Goal: Information Seeking & Learning: Compare options

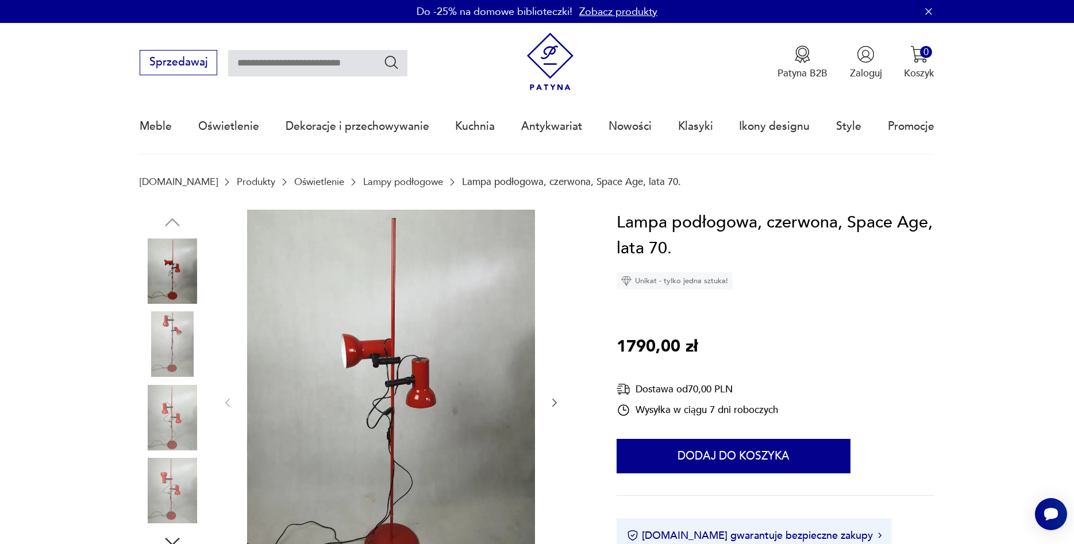
click at [366, 183] on link "Lampy podłogowe" at bounding box center [403, 181] width 80 height 11
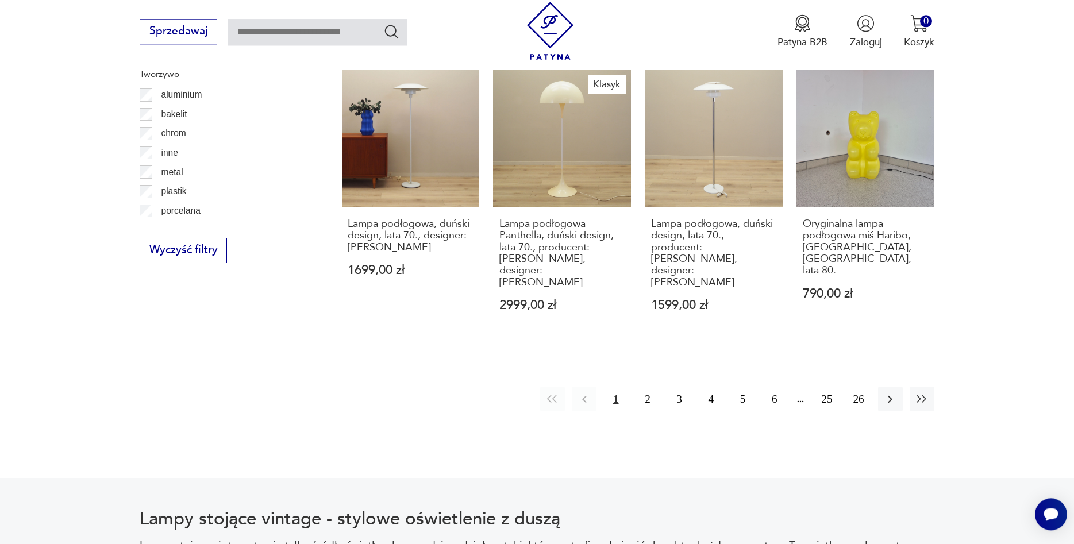
scroll to position [1334, 0]
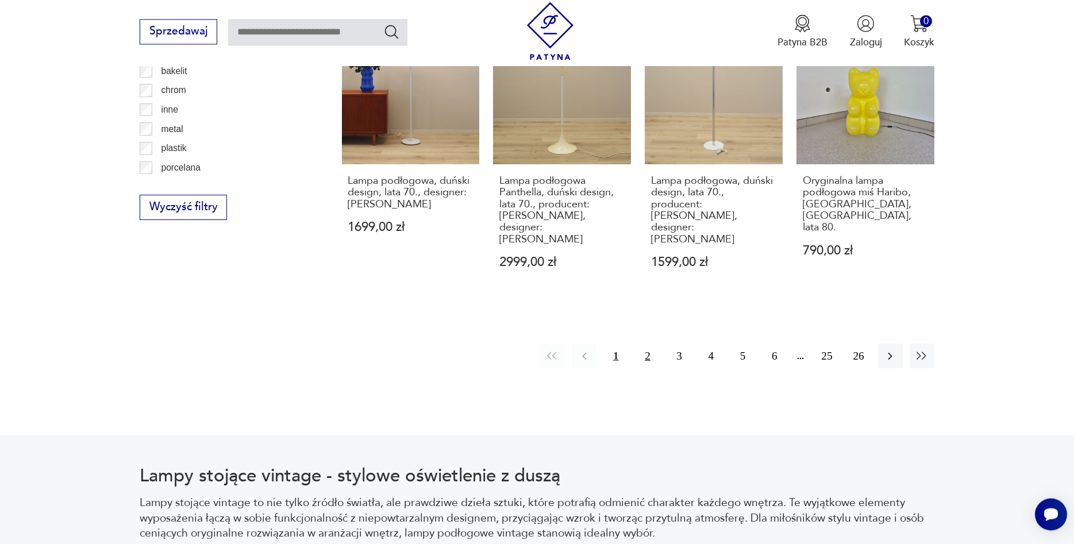
click at [649, 344] on button "2" at bounding box center [647, 356] width 25 height 25
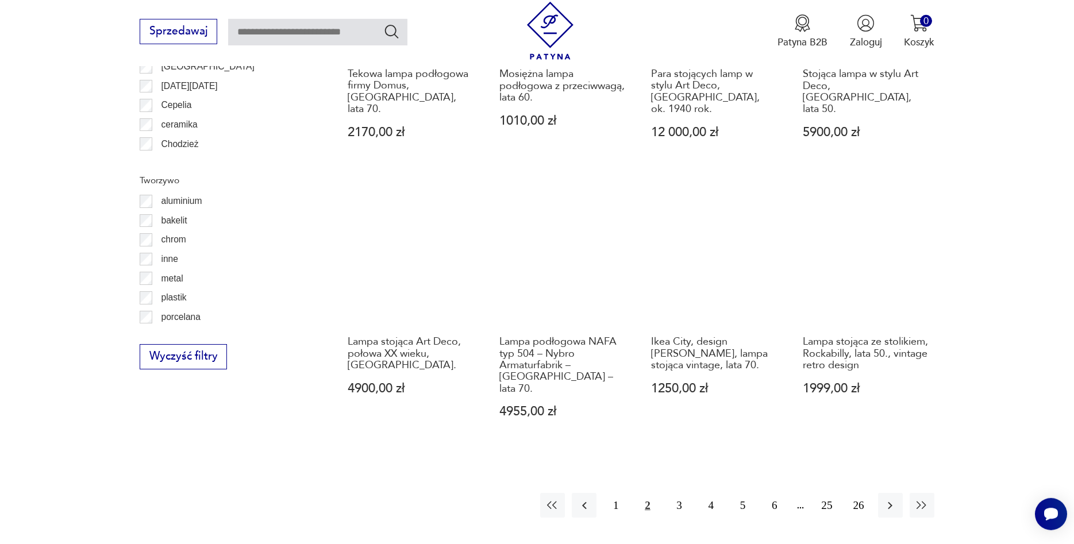
scroll to position [1189, 0]
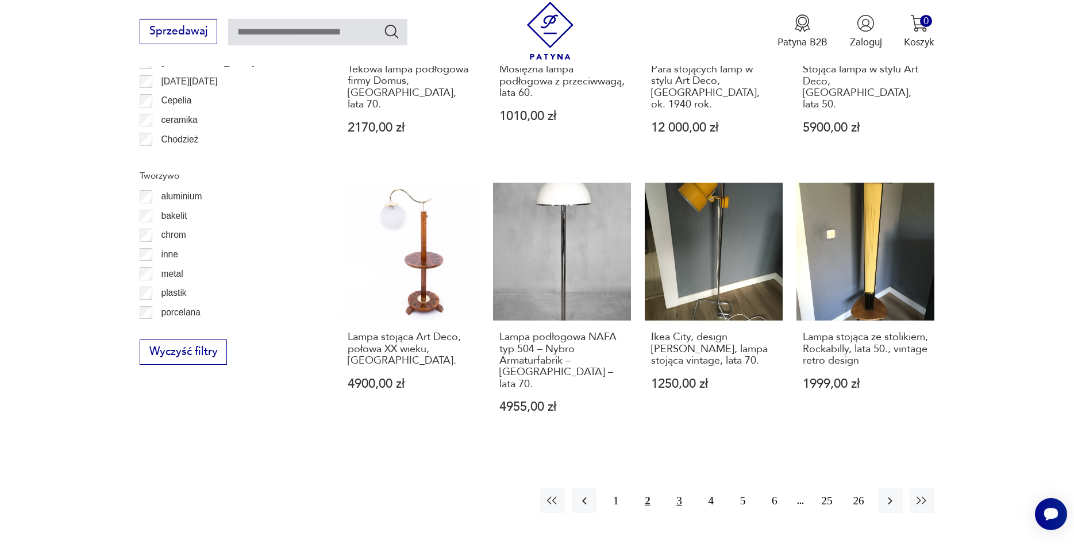
click at [674, 489] on button "3" at bounding box center [679, 501] width 25 height 25
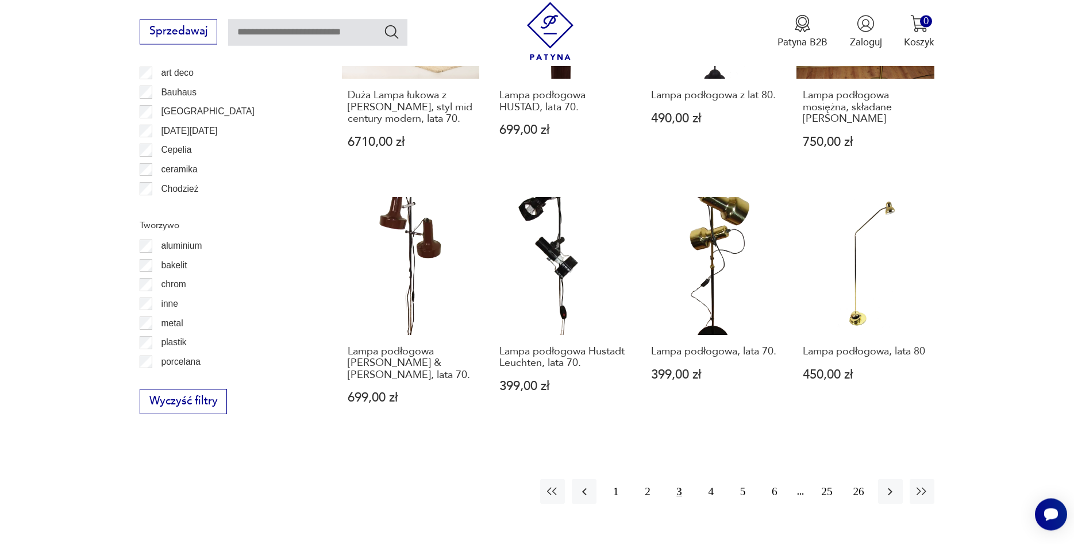
scroll to position [1142, 0]
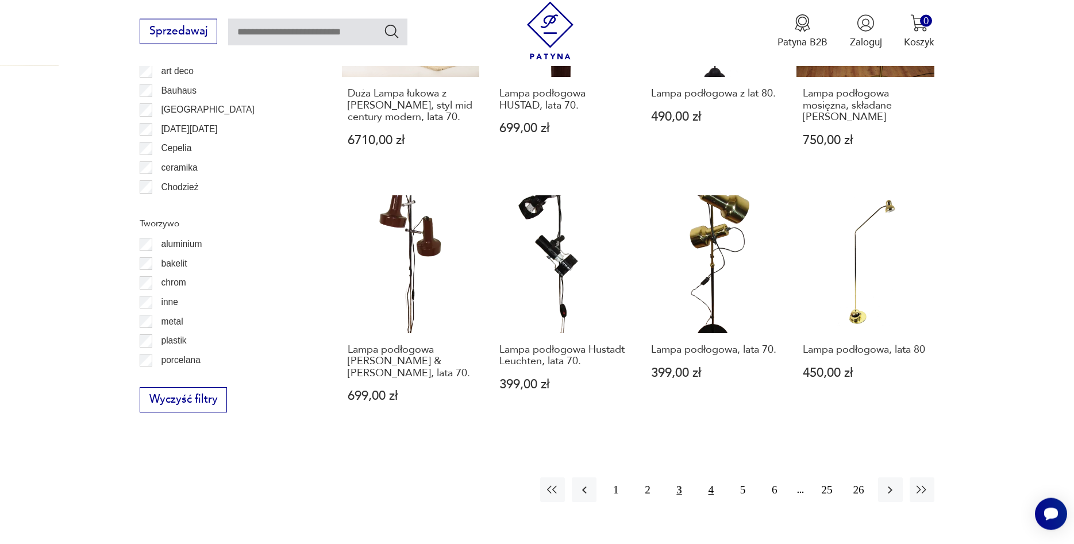
click at [711, 478] on button "4" at bounding box center [711, 490] width 25 height 25
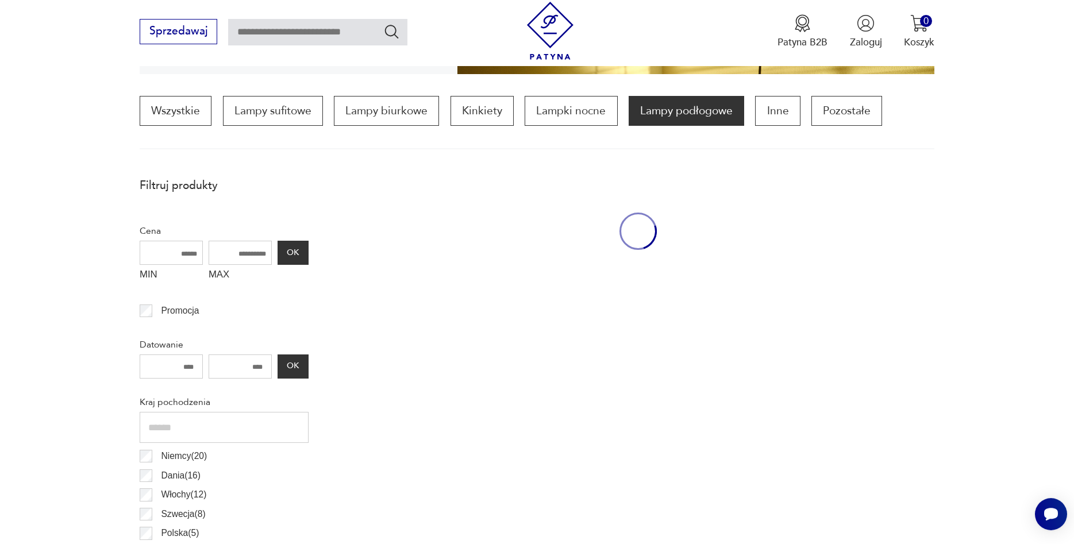
scroll to position [342, 0]
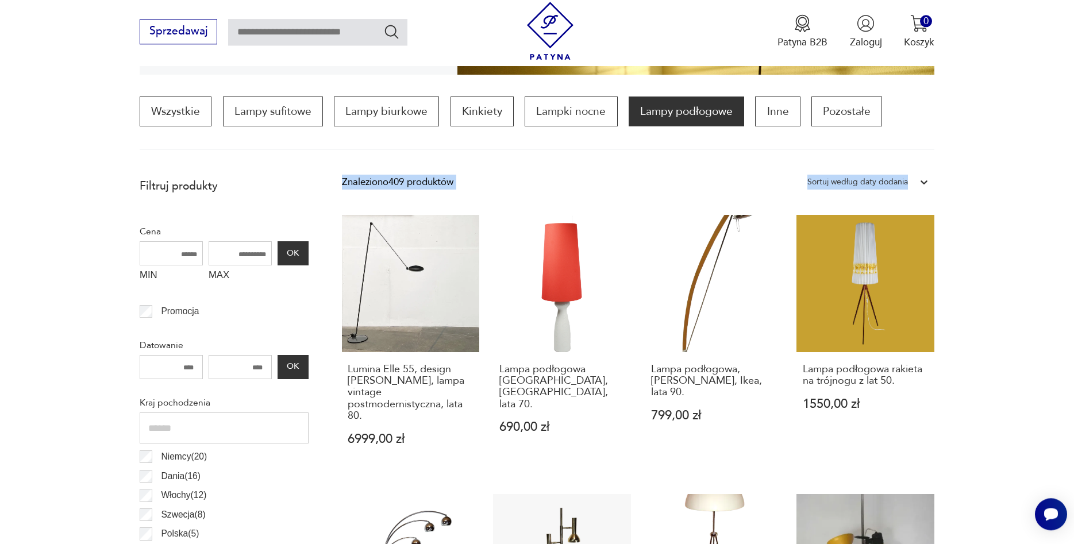
drag, startPoint x: 1065, startPoint y: 130, endPoint x: 1072, endPoint y: 182, distance: 51.6
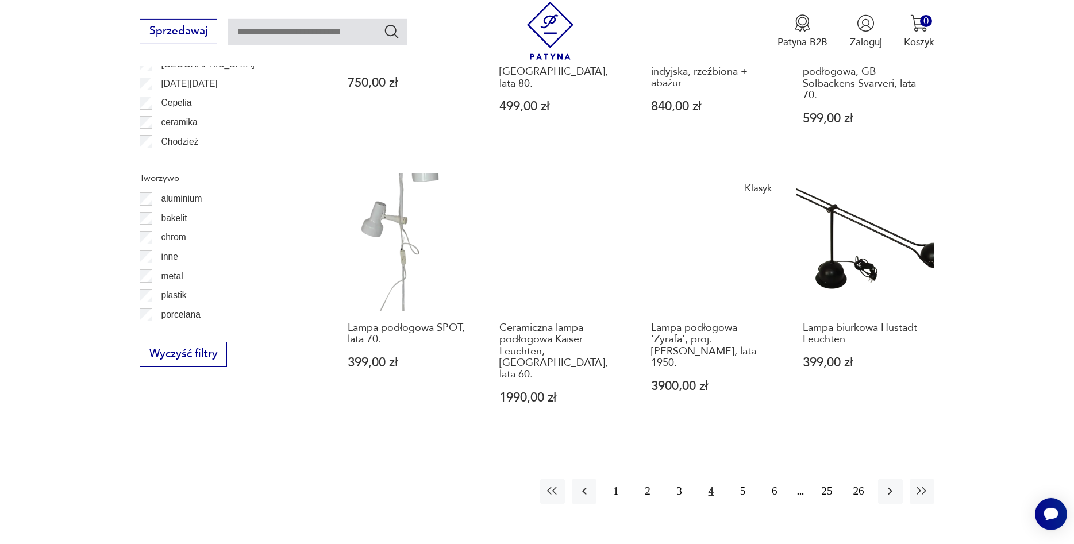
scroll to position [1199, 0]
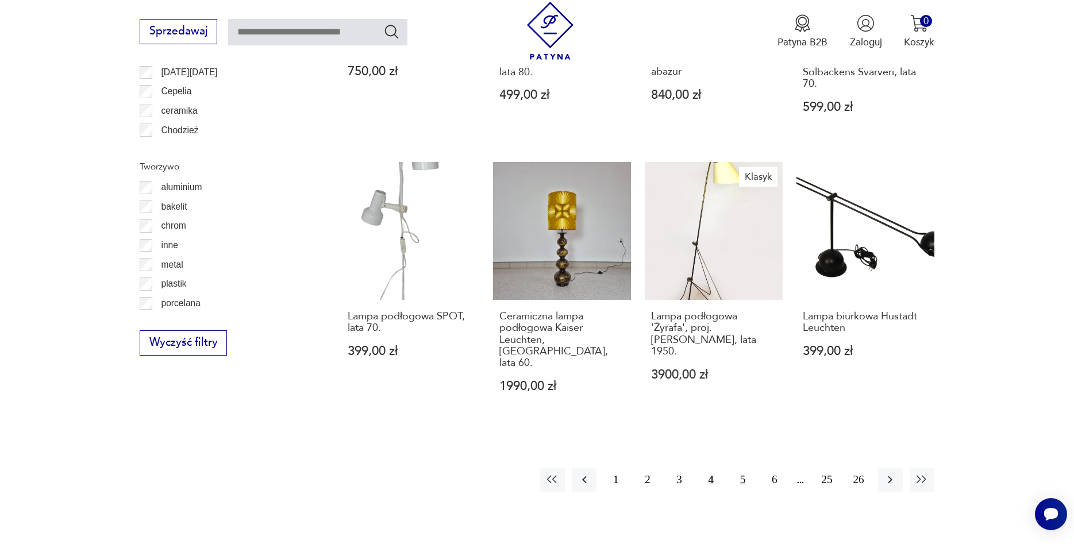
click at [742, 468] on button "5" at bounding box center [743, 480] width 25 height 25
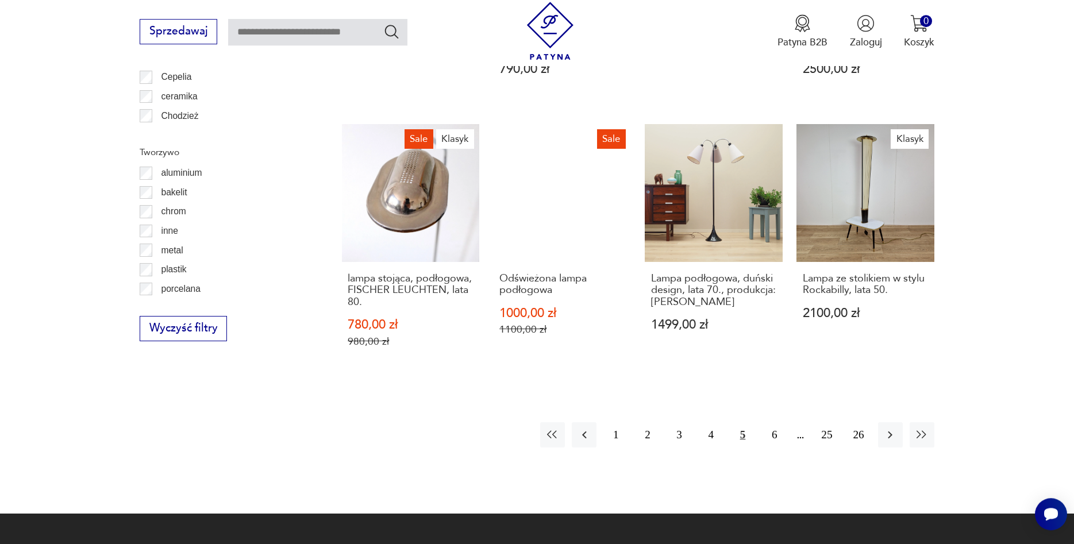
scroll to position [1201, 0]
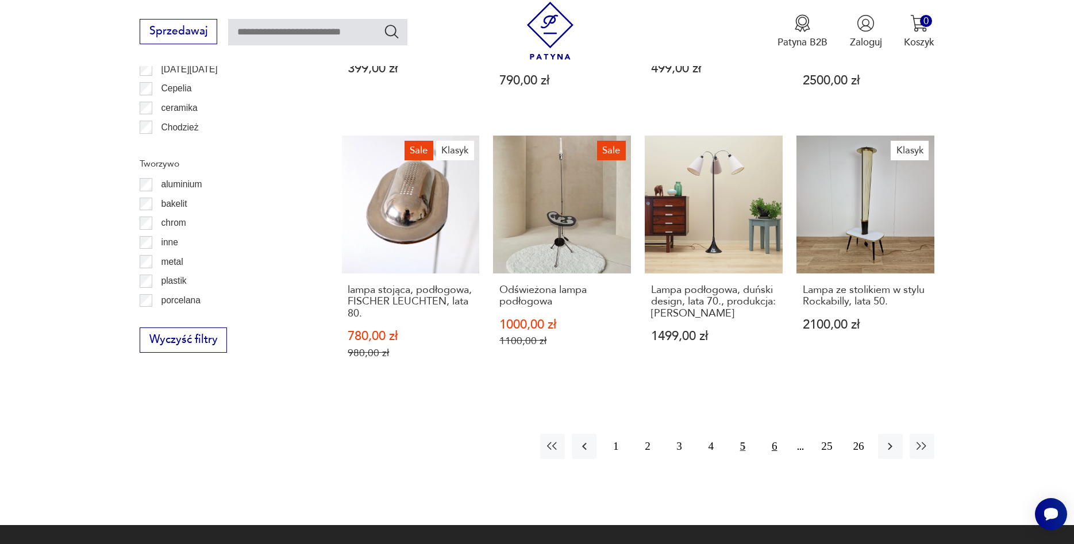
click at [771, 445] on button "6" at bounding box center [774, 446] width 25 height 25
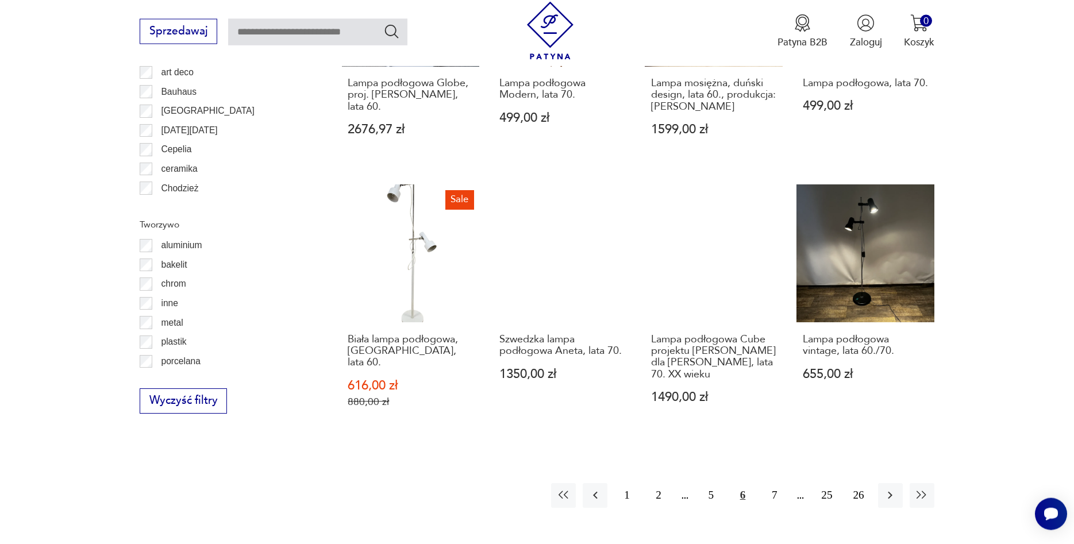
scroll to position [1145, 0]
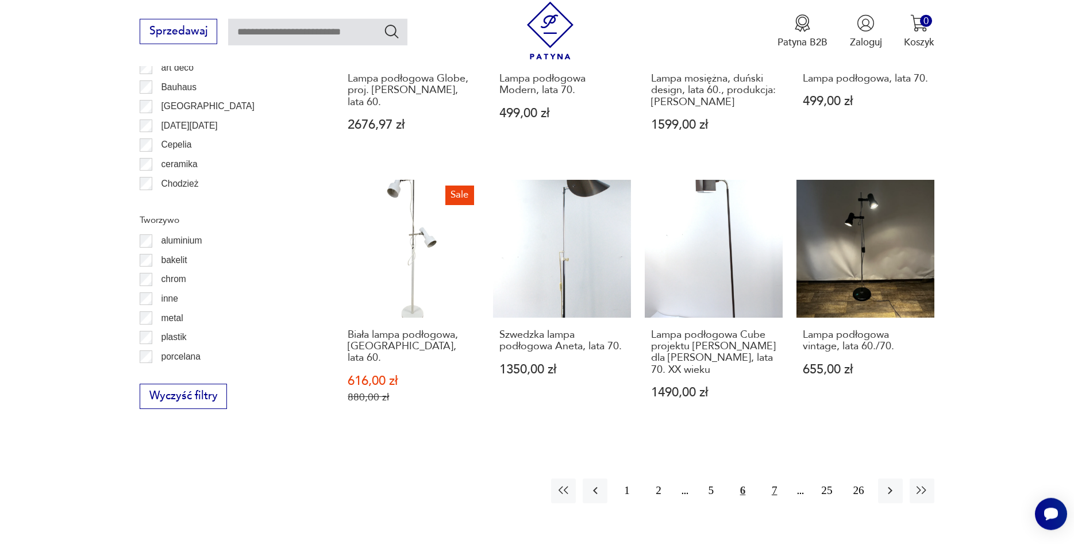
click at [774, 489] on button "7" at bounding box center [774, 491] width 25 height 25
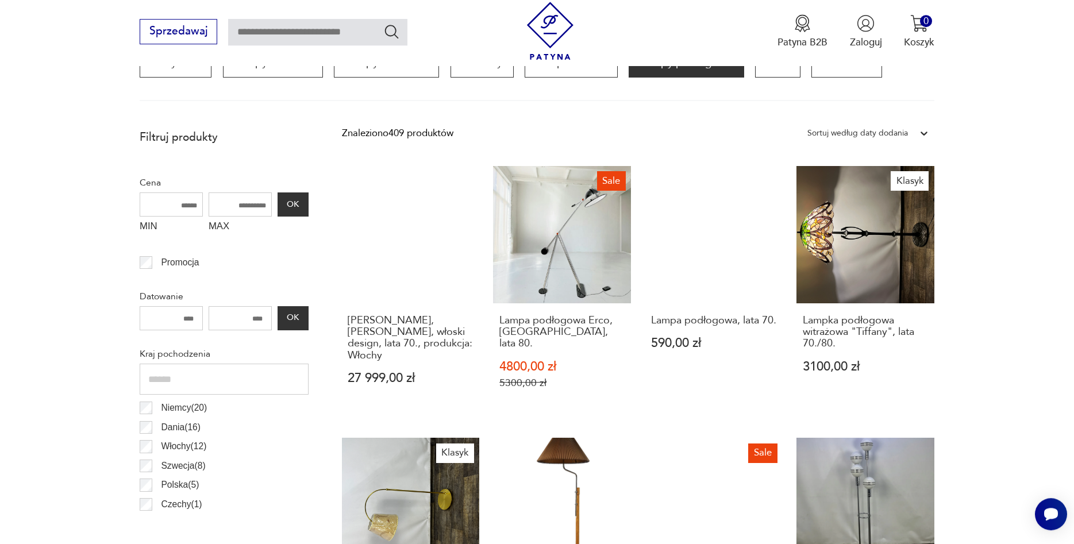
scroll to position [338, 0]
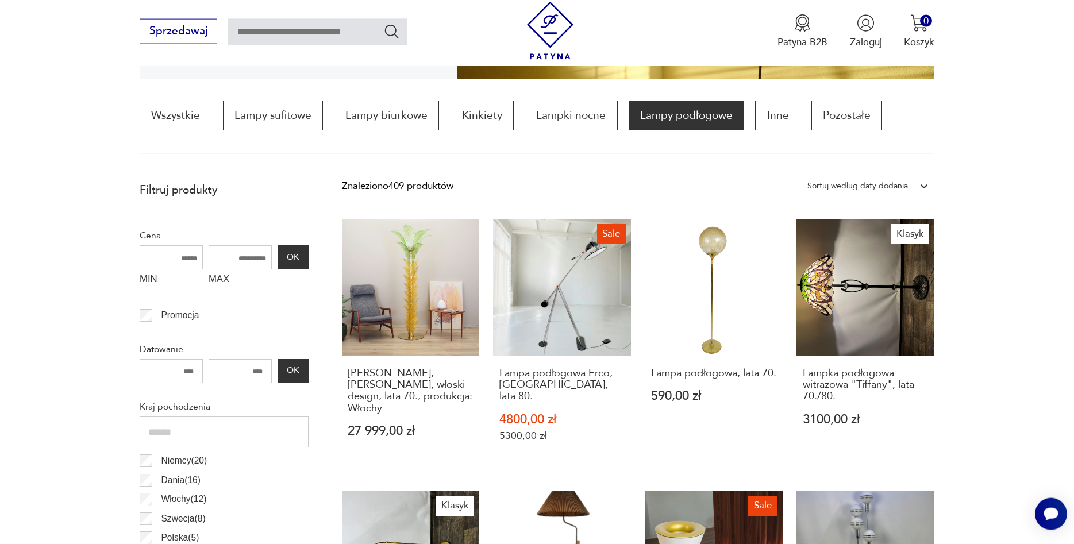
click at [913, 189] on div "Sortuj według daty dodania" at bounding box center [858, 186] width 112 height 17
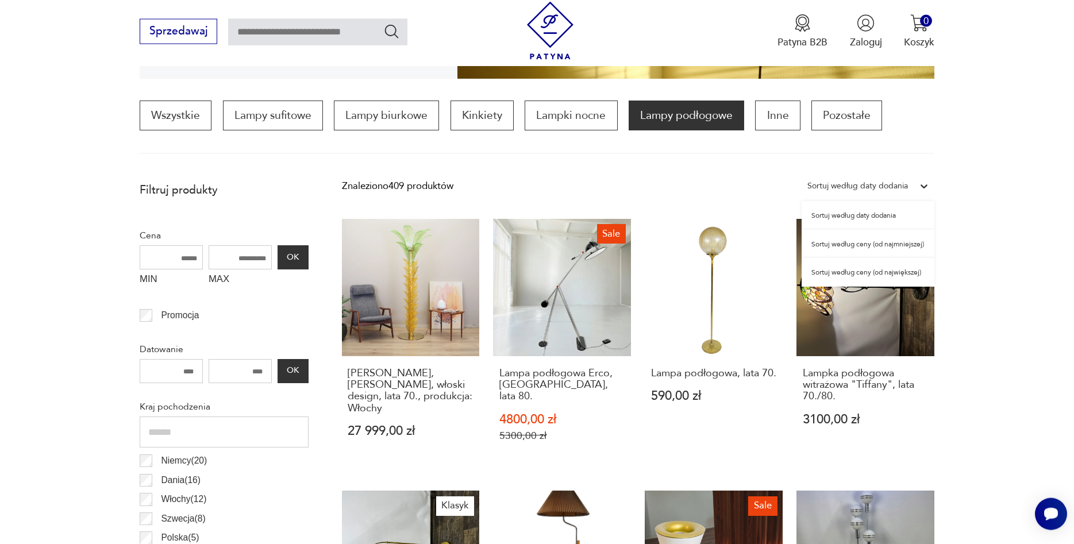
click at [881, 273] on div "Sortuj według ceny (od największej)" at bounding box center [868, 272] width 133 height 29
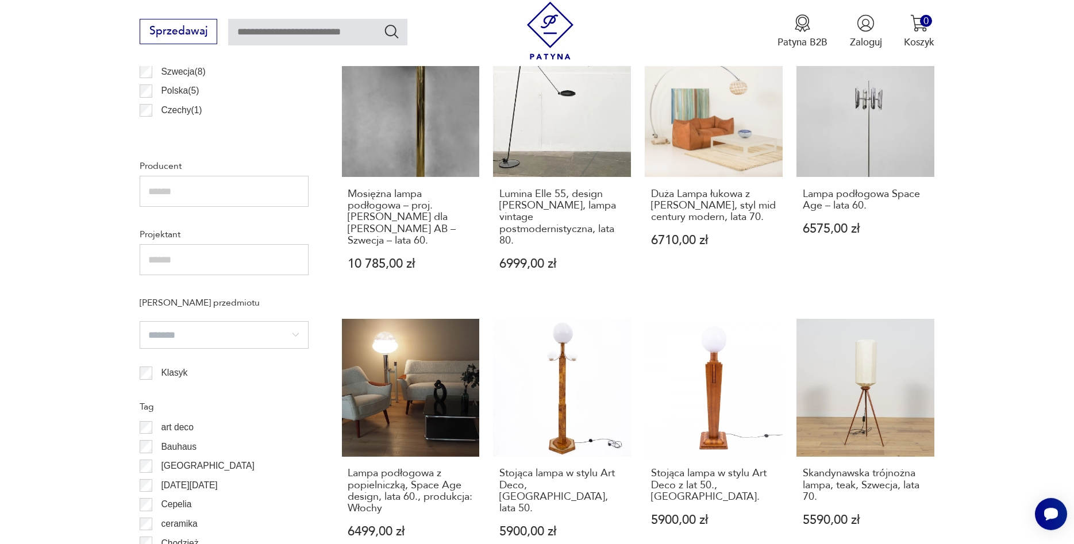
scroll to position [869, 0]
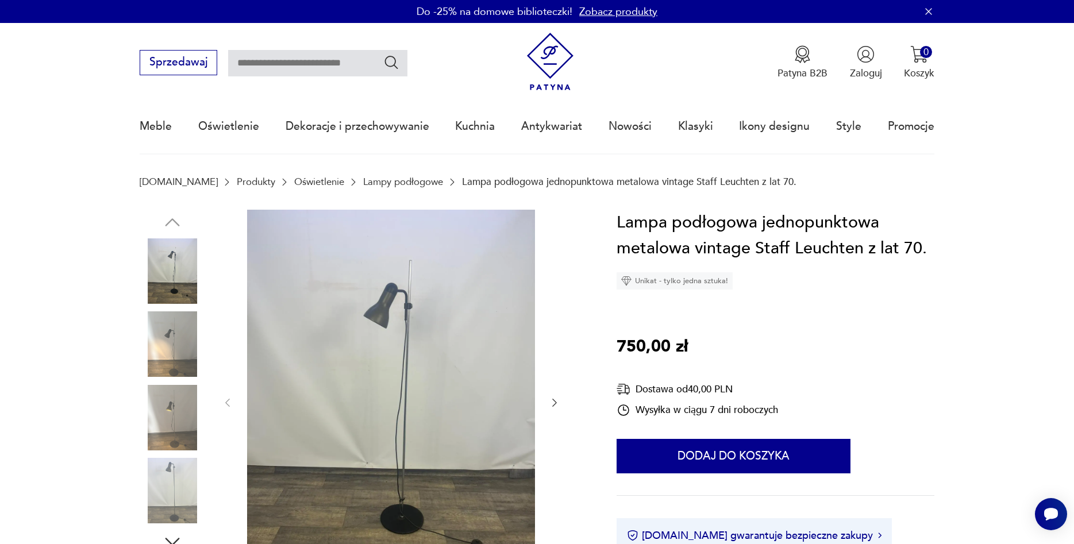
click at [453, 430] on img at bounding box center [391, 402] width 288 height 384
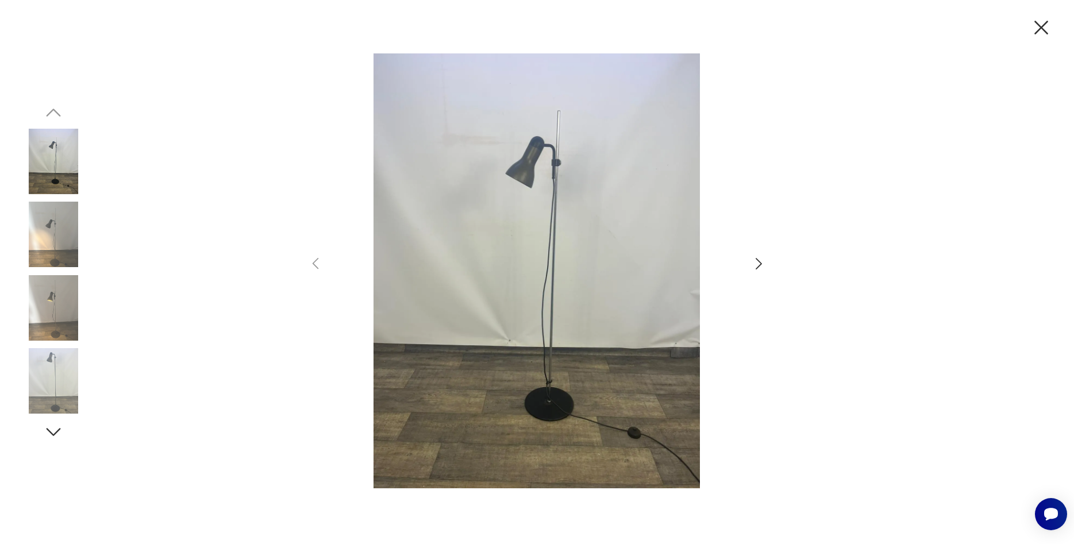
click at [761, 271] on icon "button" at bounding box center [759, 264] width 17 height 17
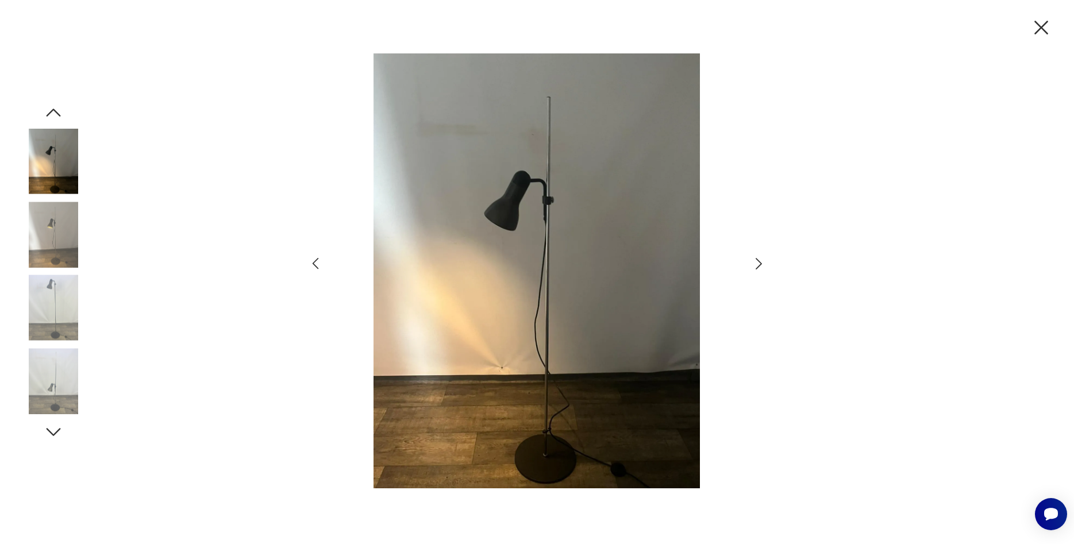
click at [761, 271] on icon "button" at bounding box center [759, 264] width 17 height 17
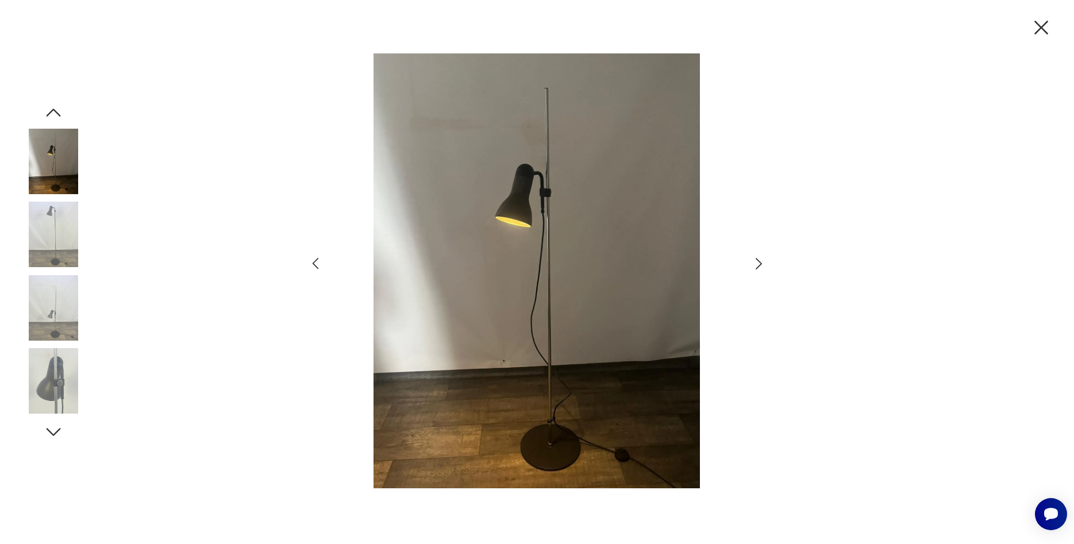
click at [761, 271] on icon "button" at bounding box center [759, 264] width 17 height 17
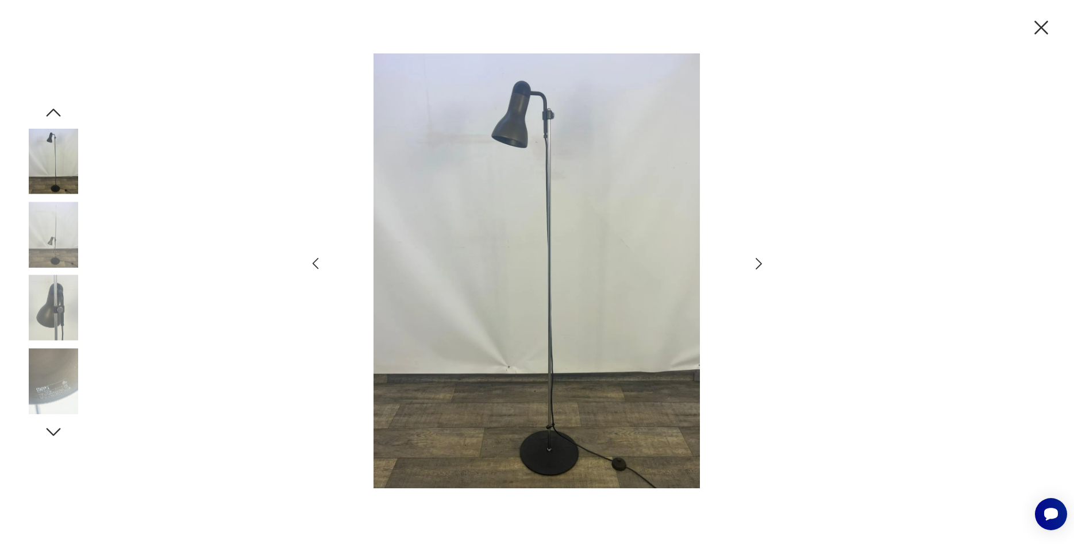
click at [761, 271] on icon "button" at bounding box center [759, 264] width 17 height 17
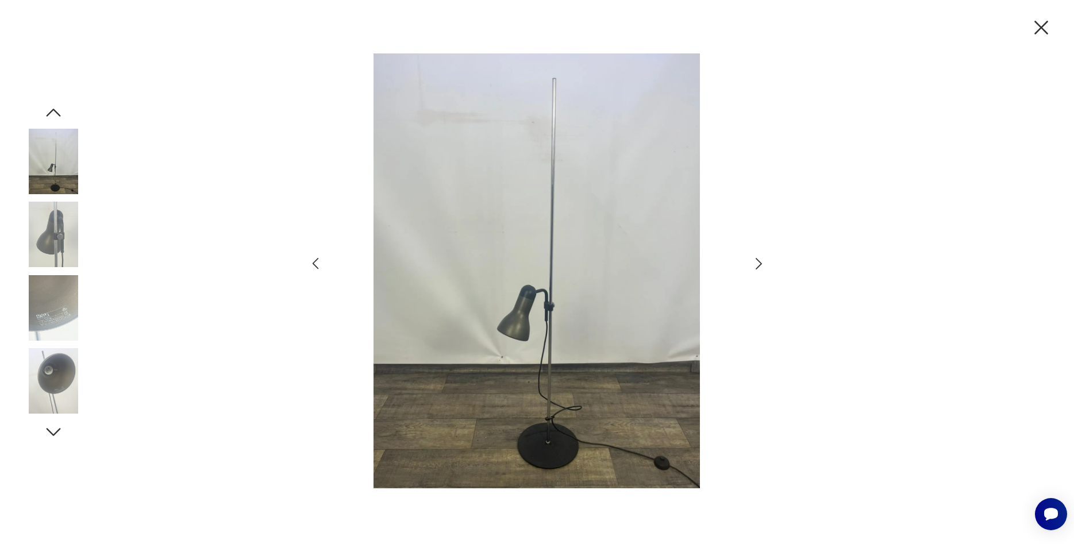
click at [761, 271] on icon "button" at bounding box center [759, 264] width 17 height 17
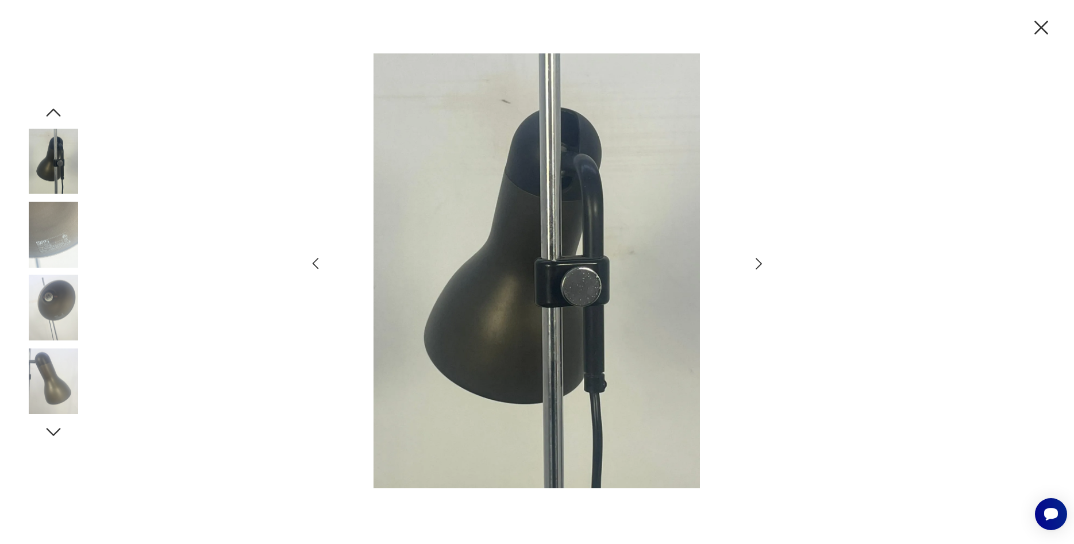
click at [761, 271] on icon "button" at bounding box center [759, 264] width 17 height 17
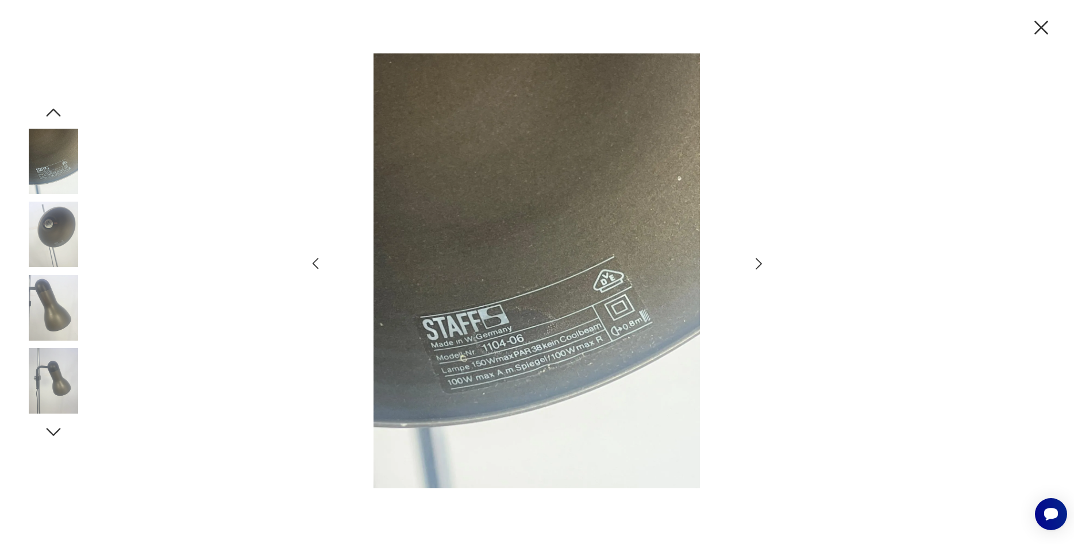
click at [761, 271] on icon "button" at bounding box center [759, 264] width 17 height 17
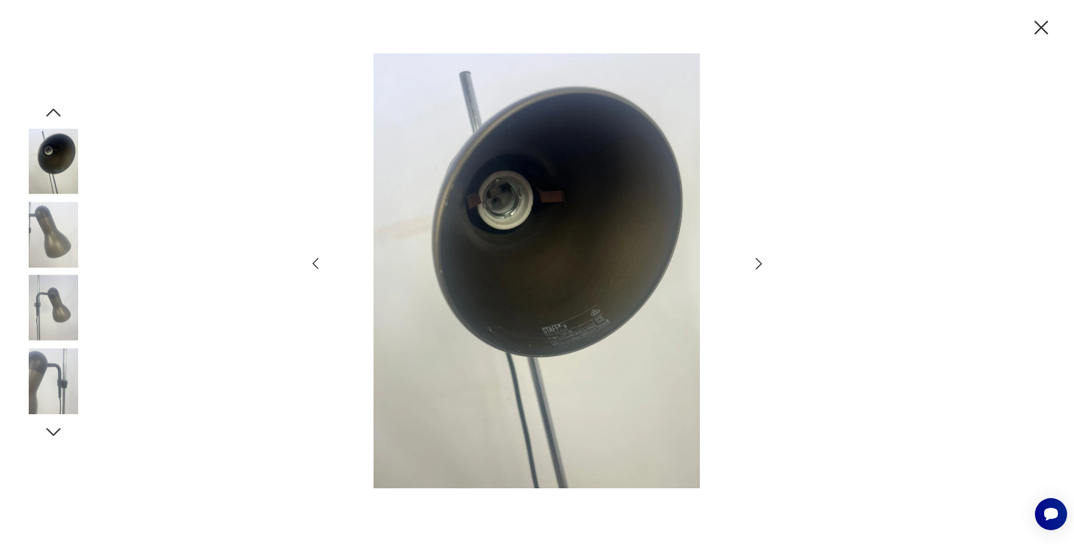
click at [761, 271] on icon "button" at bounding box center [759, 264] width 17 height 17
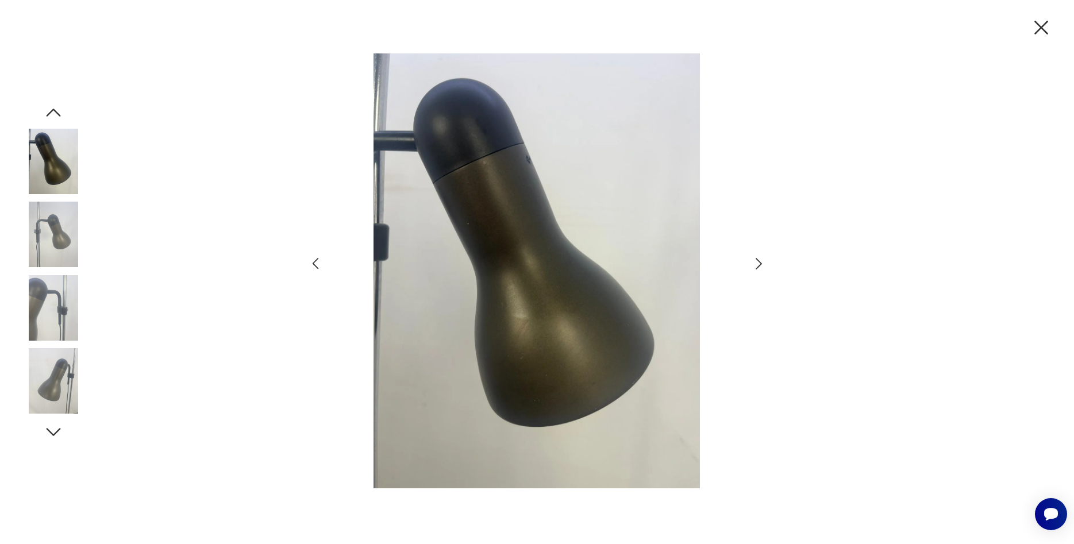
click at [761, 271] on icon "button" at bounding box center [759, 264] width 17 height 17
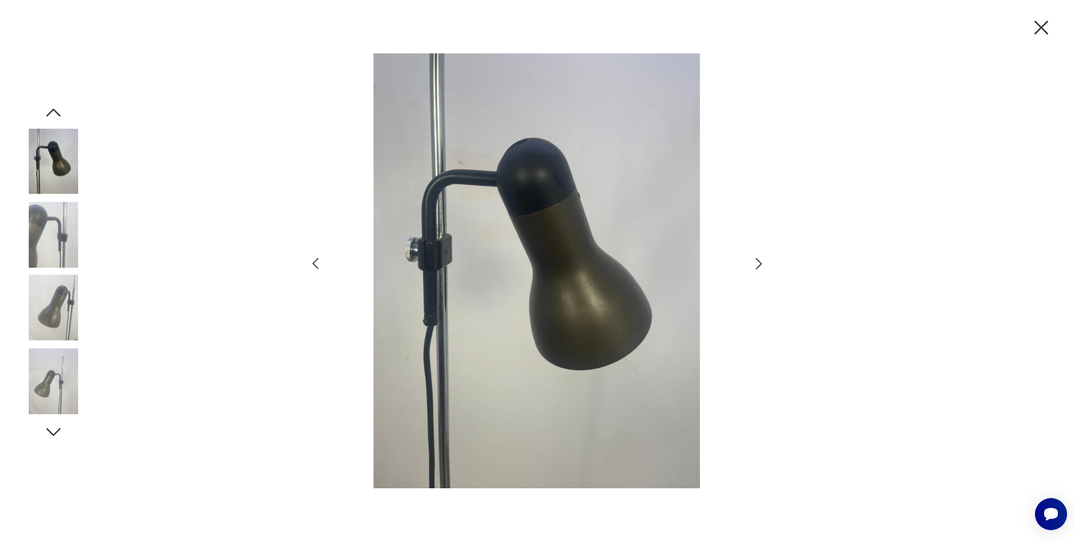
click at [761, 271] on icon "button" at bounding box center [759, 264] width 17 height 17
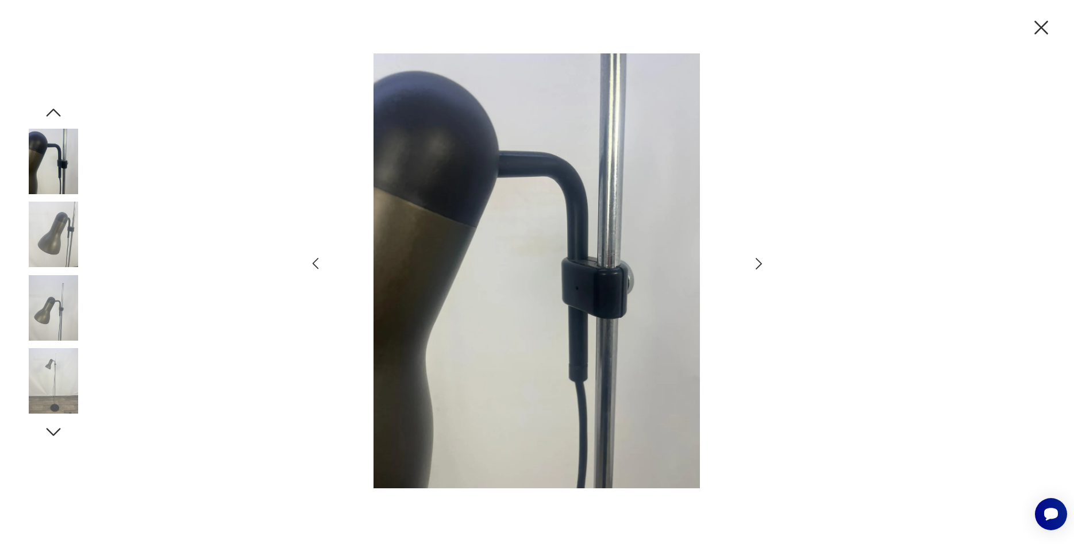
click at [761, 271] on icon "button" at bounding box center [759, 264] width 17 height 17
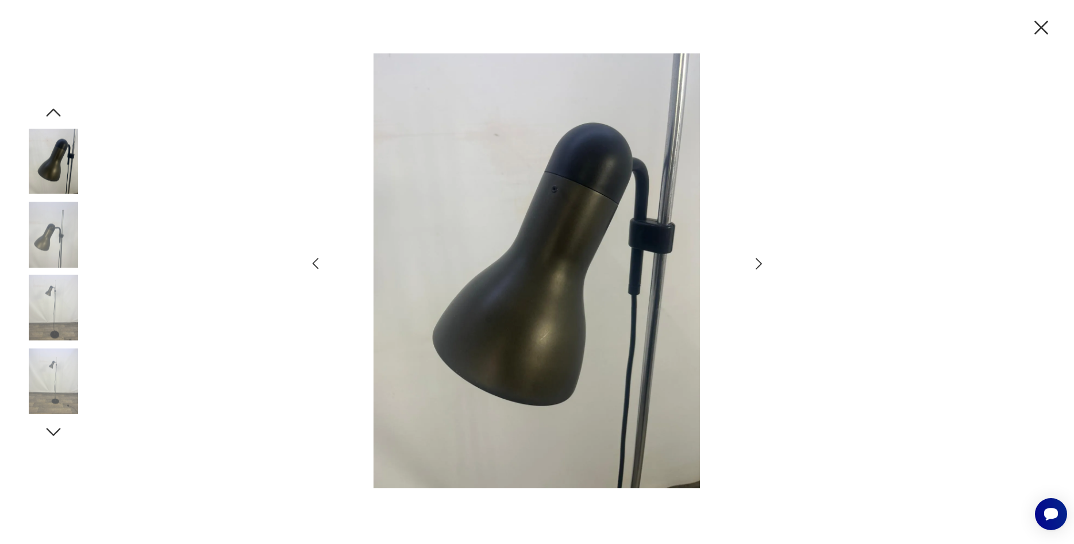
click at [761, 271] on icon "button" at bounding box center [759, 264] width 17 height 17
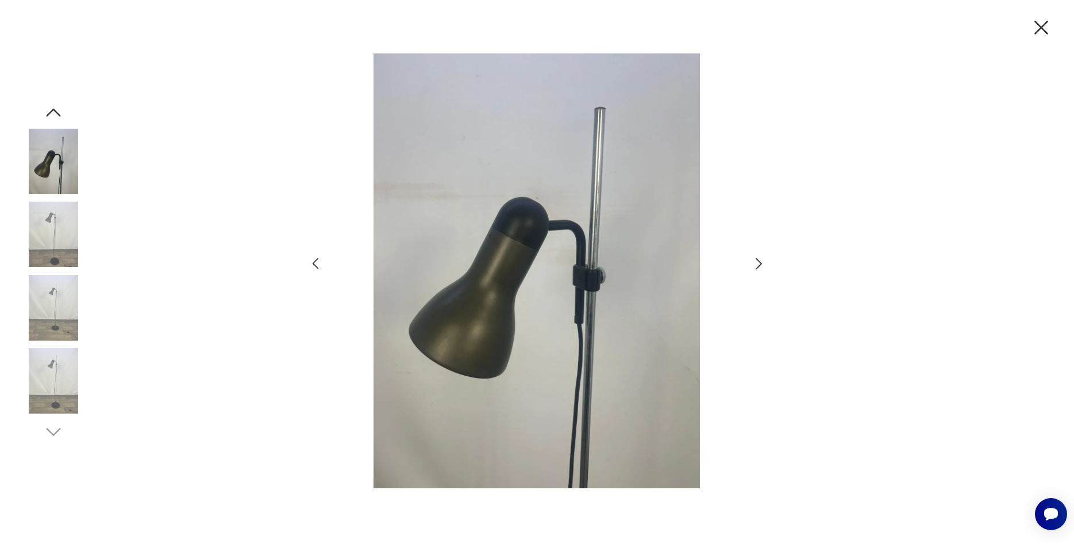
click at [761, 271] on icon "button" at bounding box center [759, 264] width 17 height 17
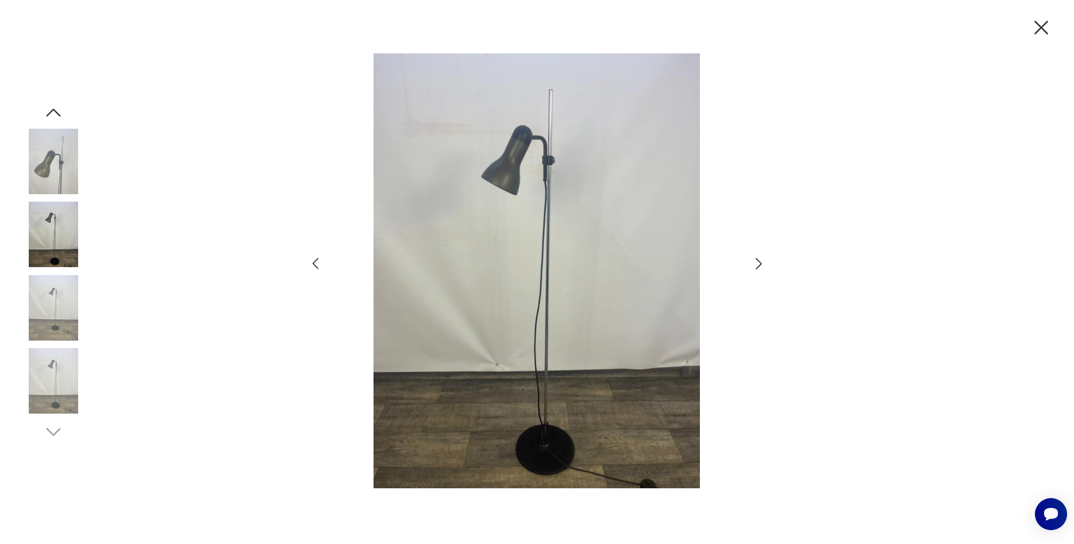
click at [761, 271] on icon "button" at bounding box center [759, 264] width 17 height 17
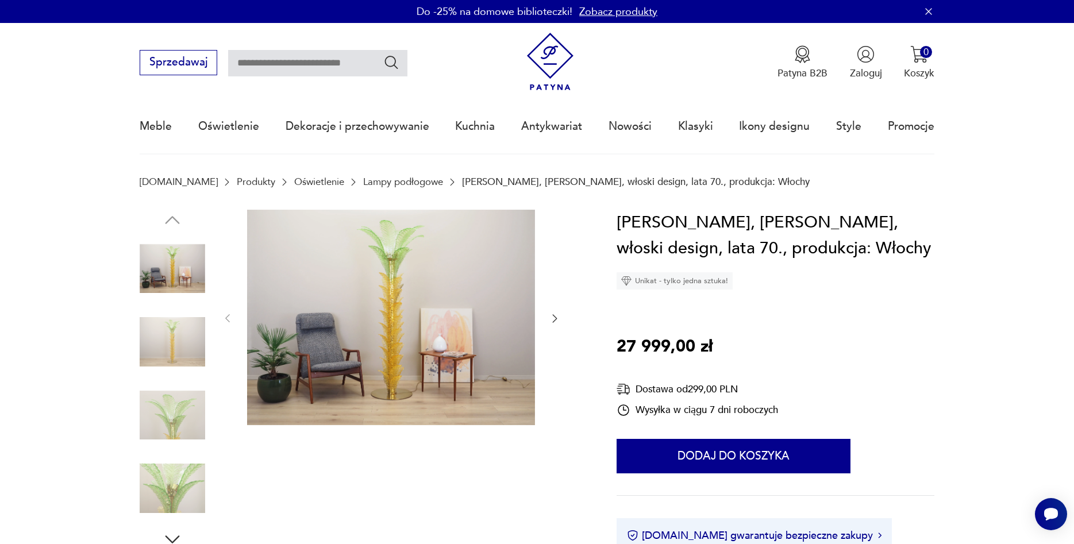
click at [444, 300] on img at bounding box center [391, 318] width 288 height 216
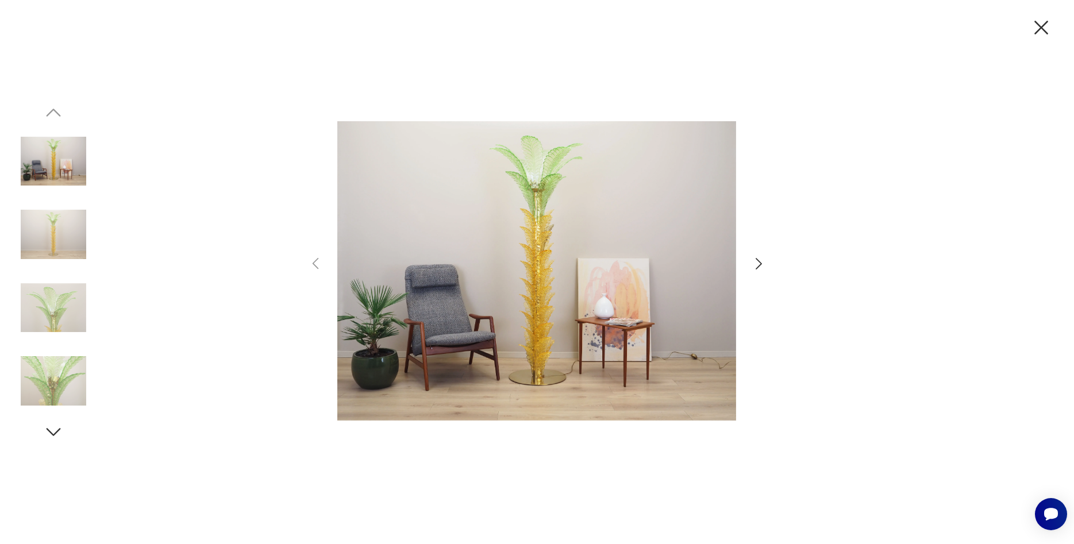
click at [762, 266] on icon "button" at bounding box center [759, 264] width 17 height 17
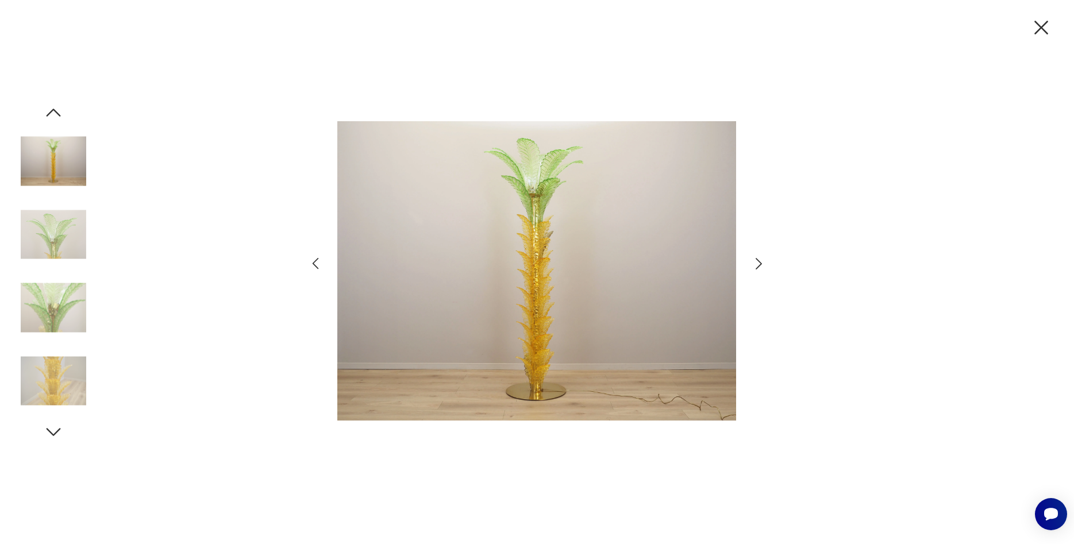
click at [762, 266] on icon "button" at bounding box center [759, 264] width 17 height 17
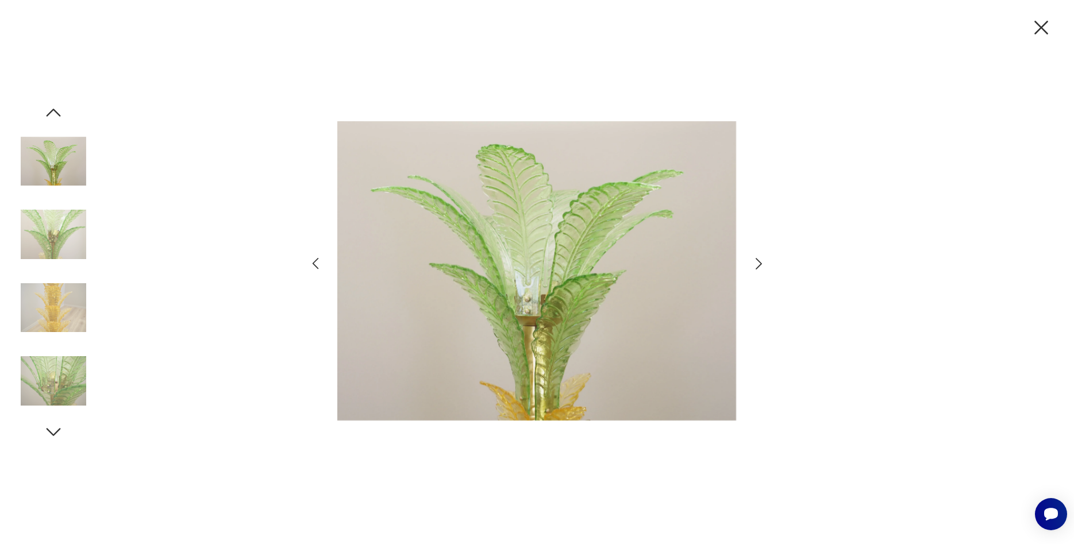
click at [762, 266] on icon "button" at bounding box center [759, 264] width 17 height 17
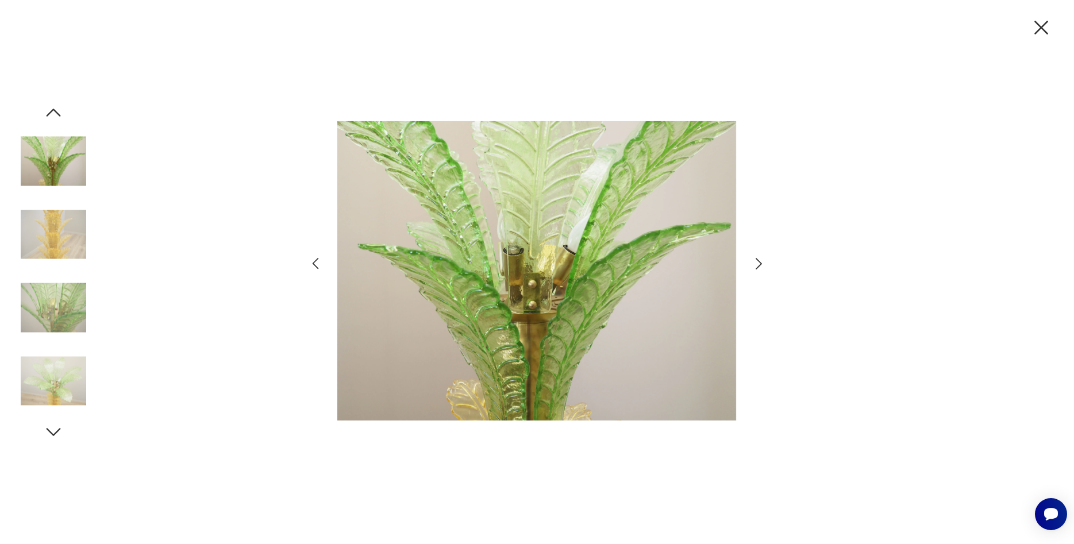
click at [762, 266] on icon "button" at bounding box center [759, 264] width 17 height 17
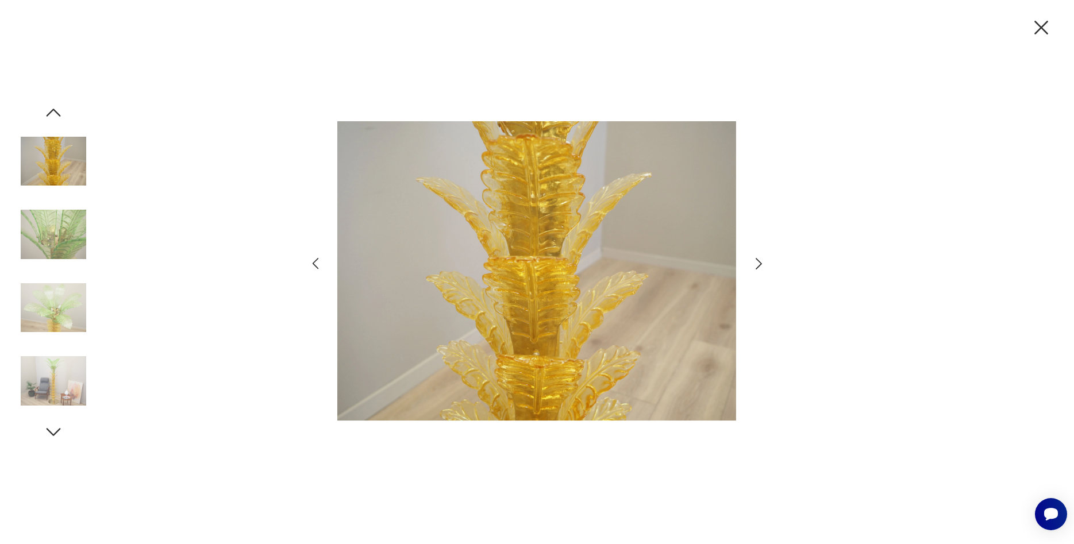
click at [762, 266] on icon "button" at bounding box center [759, 264] width 17 height 17
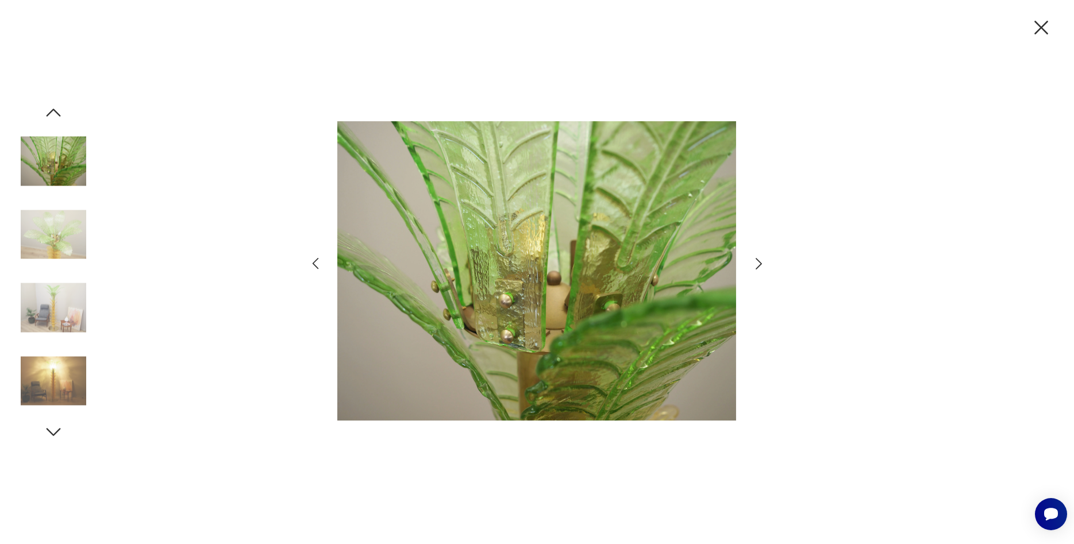
click at [762, 266] on icon "button" at bounding box center [759, 264] width 17 height 17
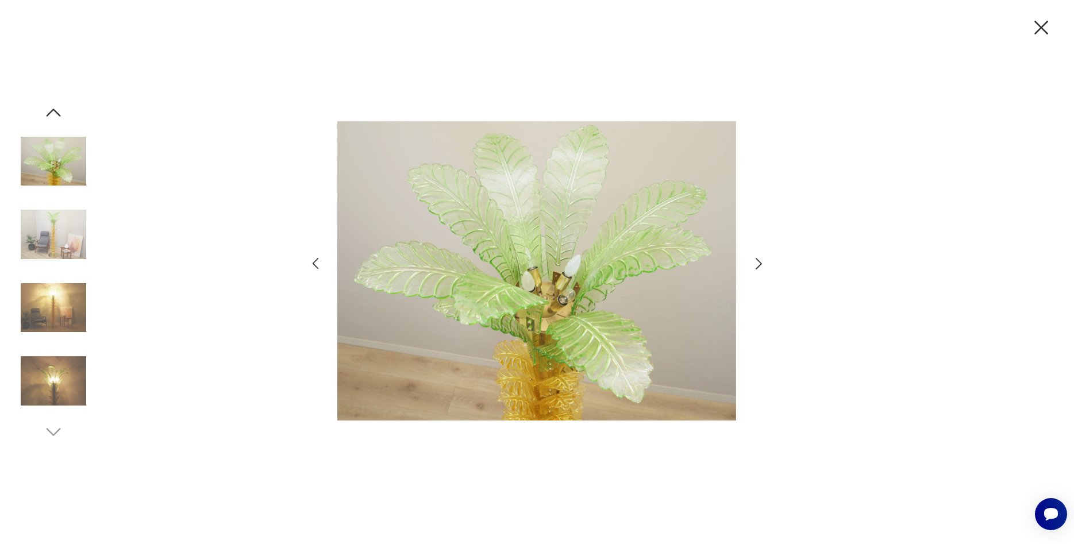
click at [762, 266] on icon "button" at bounding box center [759, 264] width 17 height 17
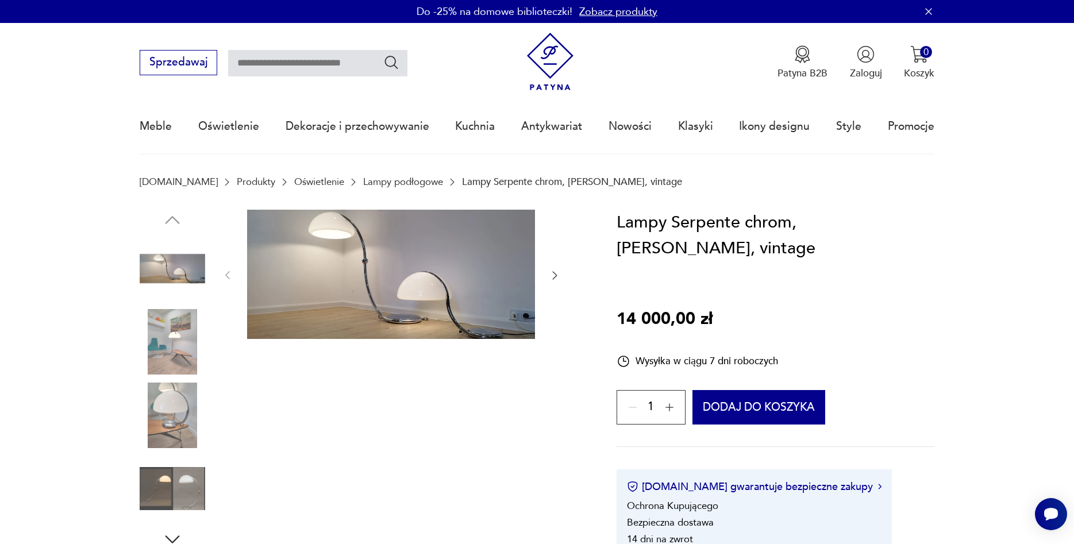
click at [447, 285] on img at bounding box center [391, 274] width 288 height 129
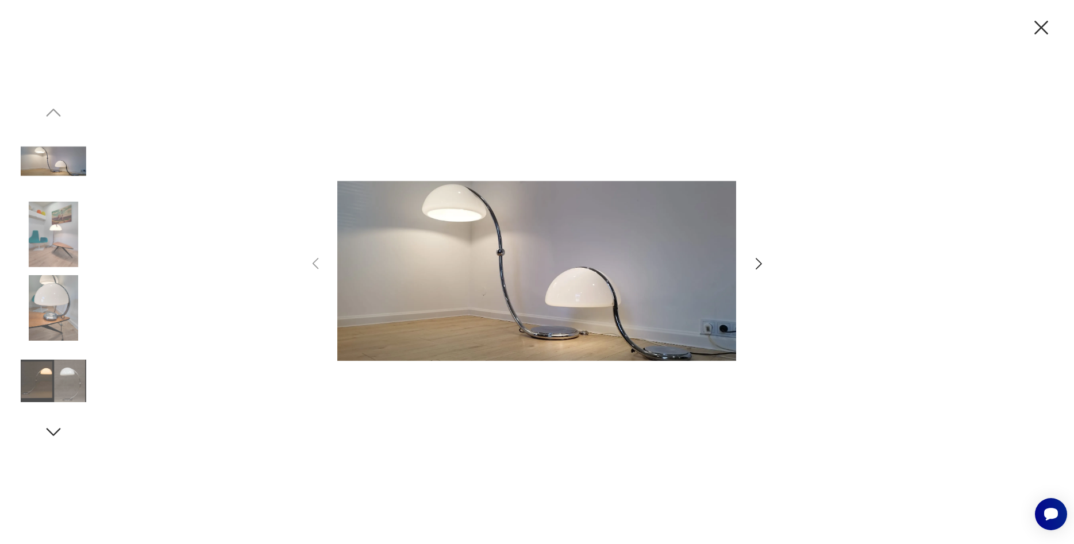
click at [761, 260] on icon "button" at bounding box center [759, 264] width 17 height 17
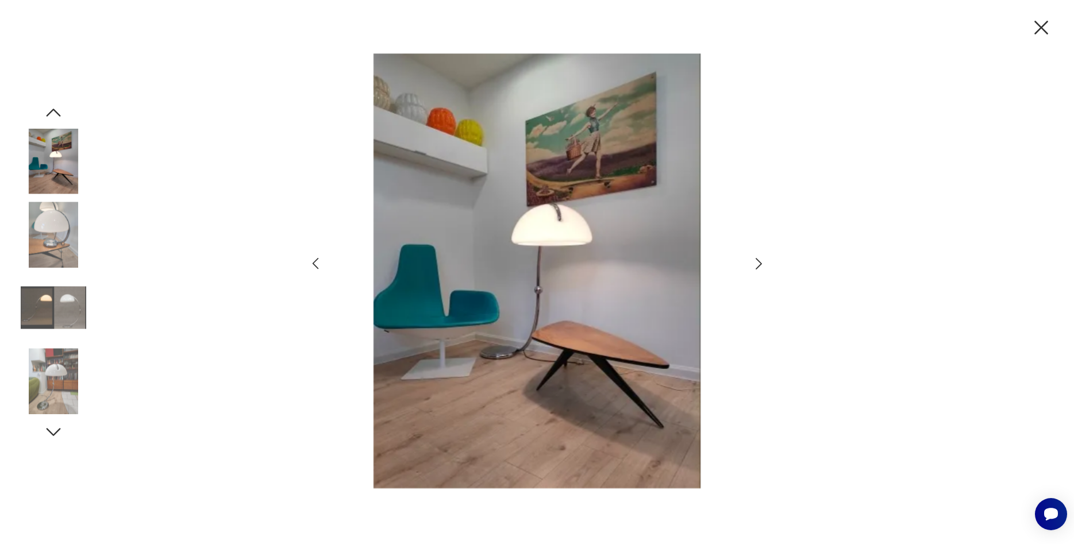
click at [761, 260] on icon "button" at bounding box center [759, 264] width 17 height 17
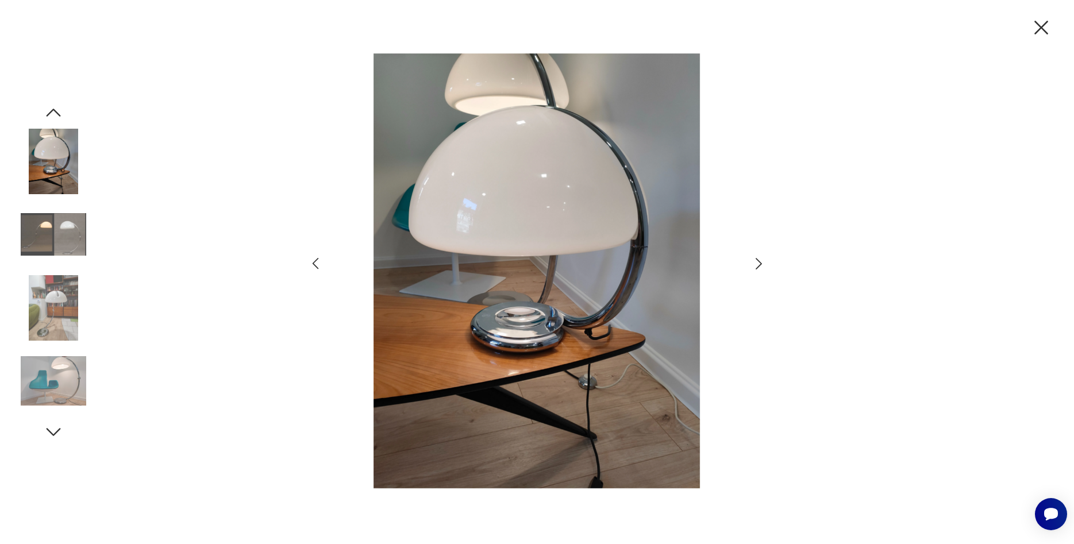
click at [761, 260] on icon "button" at bounding box center [759, 264] width 17 height 17
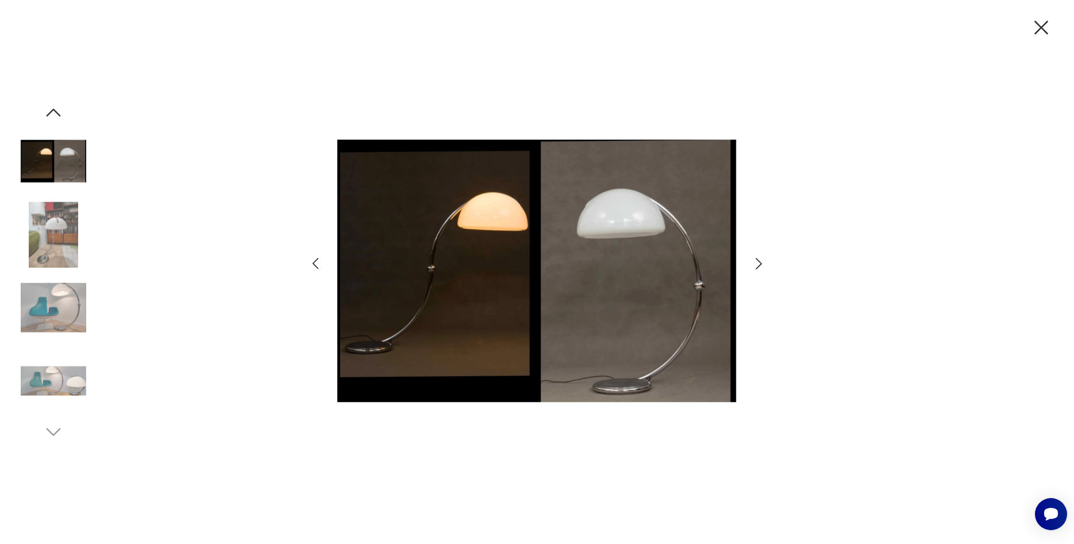
click at [761, 260] on icon "button" at bounding box center [759, 264] width 17 height 17
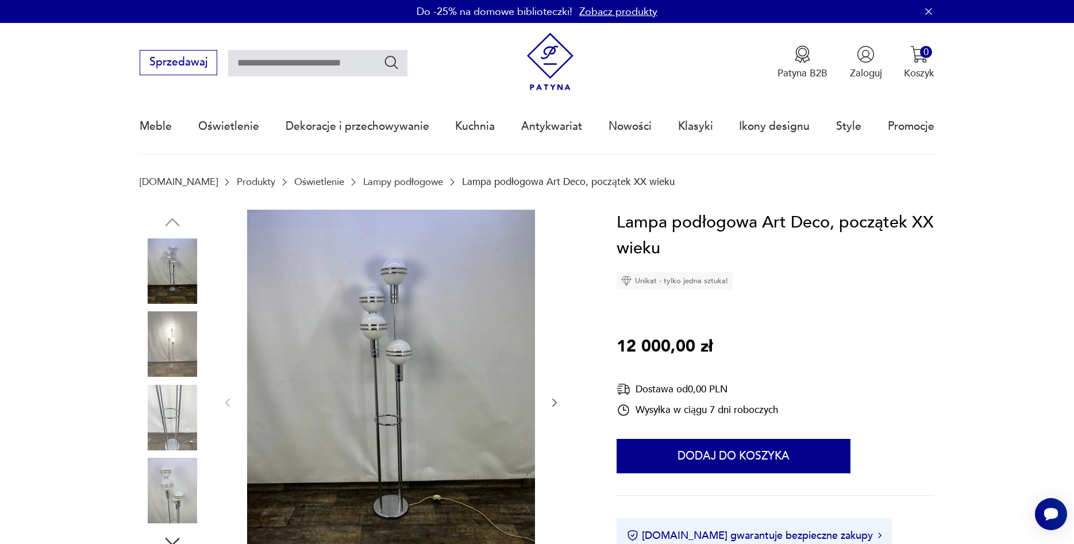
click at [399, 405] on img at bounding box center [391, 402] width 288 height 384
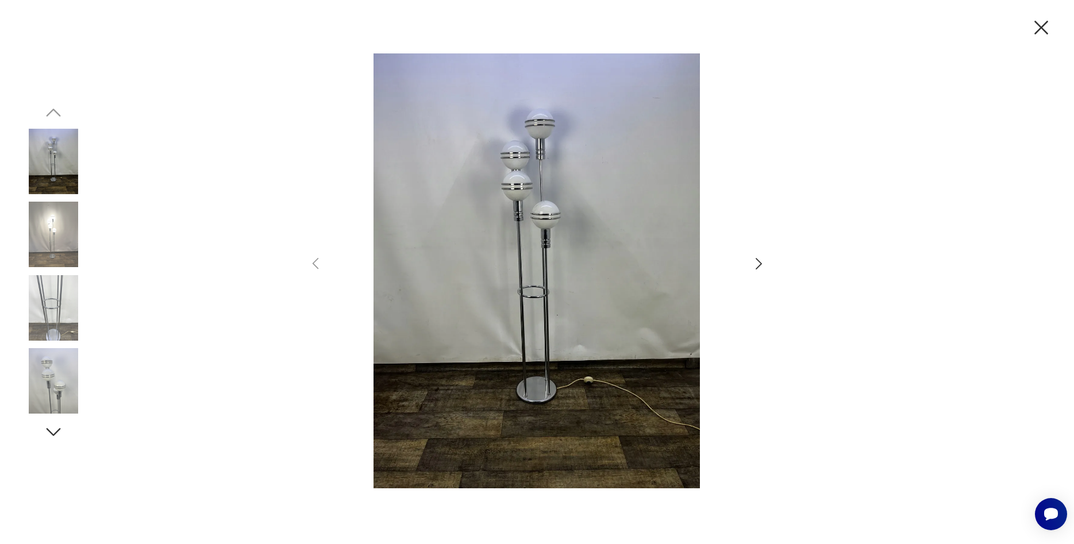
click at [757, 264] on icon "button" at bounding box center [759, 264] width 17 height 17
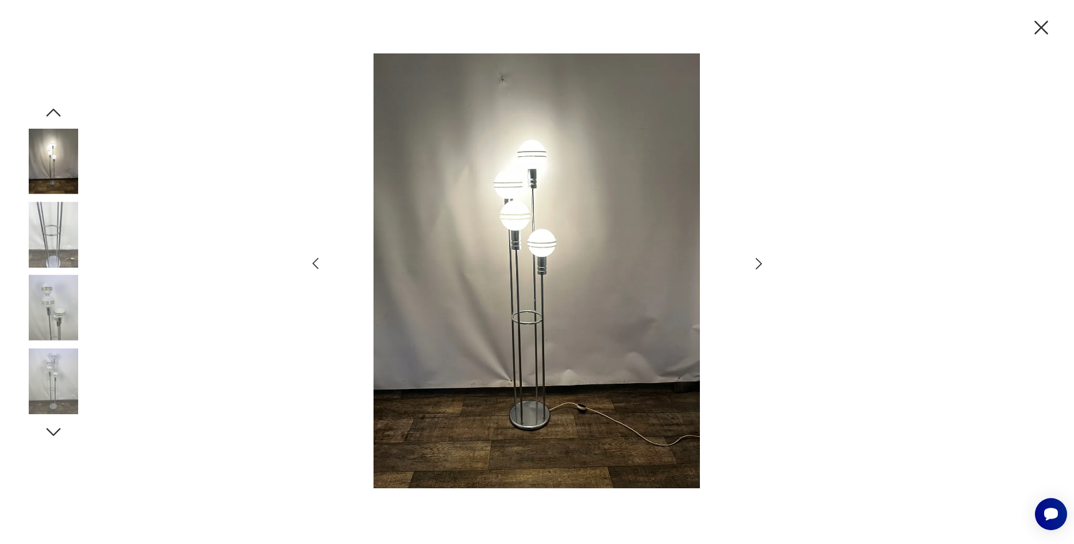
click at [757, 264] on icon "button" at bounding box center [759, 264] width 17 height 17
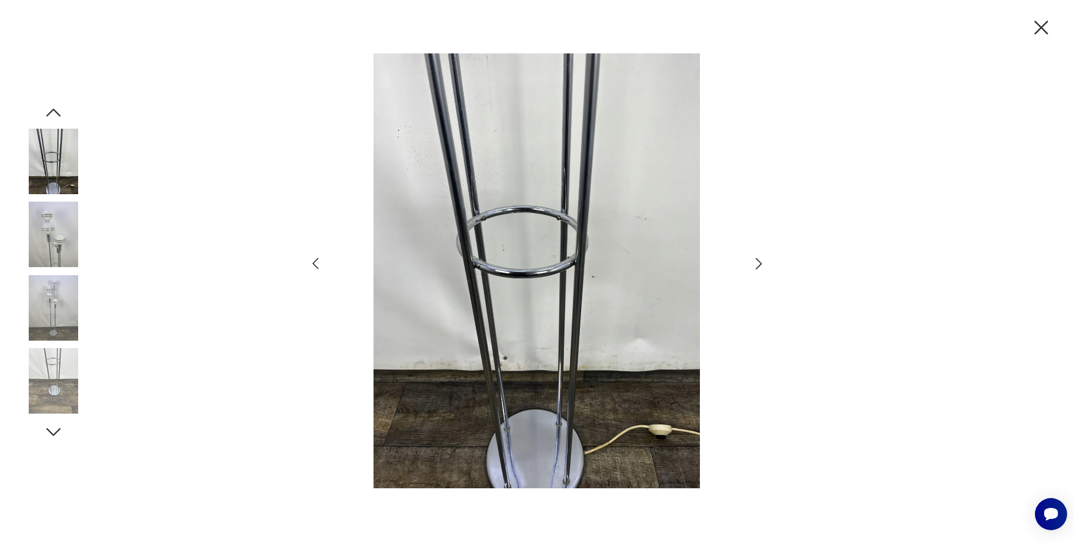
click at [757, 264] on icon "button" at bounding box center [759, 264] width 17 height 17
